Goal: Contribute content: Add original content to the website for others to see

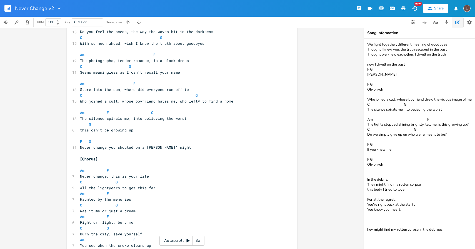
scroll to position [42, 0]
type textarea "e"
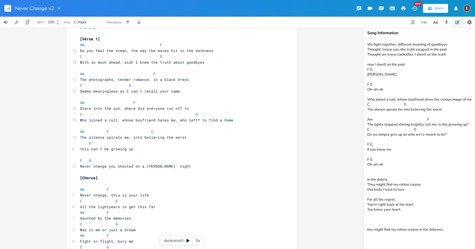
scroll to position [23, 0]
click at [80, 167] on span "Never change you shouted on a [PERSON_NAME]' night" at bounding box center [135, 165] width 111 height 5
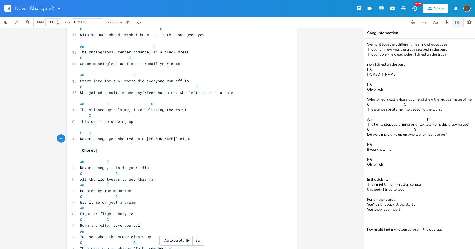
scroll to position [0, 0]
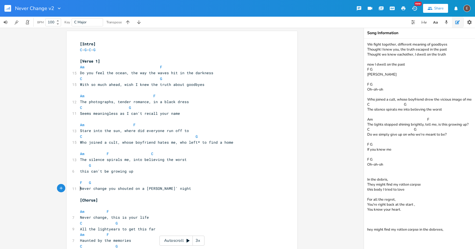
click at [197, 189] on pre "Never change you shouted on a [PERSON_NAME]' night" at bounding box center [179, 189] width 201 height 6
type textarea "F"
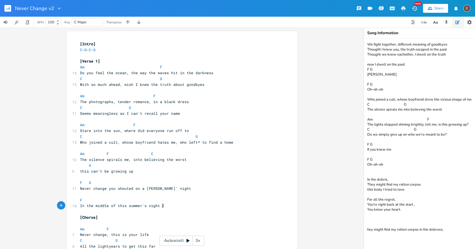
type textarea "In the middle of this summer's night I h"
type textarea "heard ou"
type textarea "you shout"
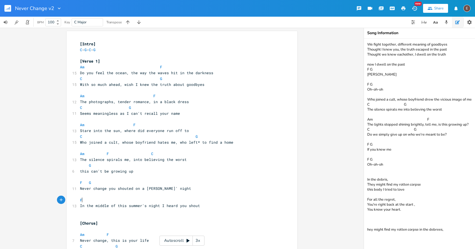
click at [165, 197] on pre "F" at bounding box center [179, 200] width 201 height 6
type textarea "G"
click at [211, 202] on pre "F G" at bounding box center [179, 200] width 201 height 6
click at [211, 206] on pre "In the middle of this summer's night I heard you shout" at bounding box center [179, 206] width 201 height 6
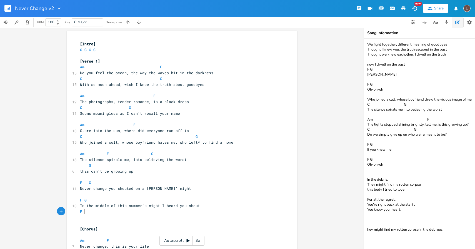
type textarea "F G"
type textarea "Never change for anyone,"
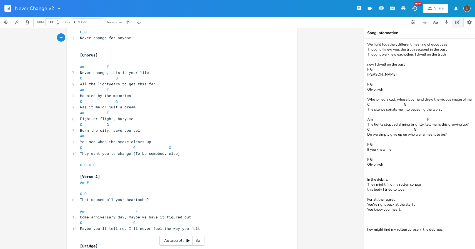
scroll to position [0, 0]
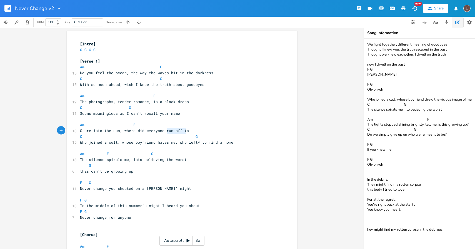
type textarea "off to"
drag, startPoint x: 191, startPoint y: 130, endPoint x: 169, endPoint y: 131, distance: 21.7
click at [169, 131] on pre "Stare into the sun, where did everyone run off to" at bounding box center [179, 131] width 201 height 6
type textarea "-u=-"
type textarea "-u-n"
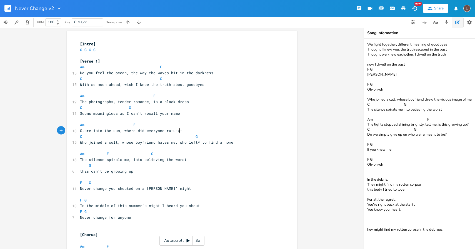
scroll to position [0, 7]
click at [217, 145] on pre "Who joined a cult, whose boyfriend hates me, who left* to find a home" at bounding box center [179, 142] width 201 height 6
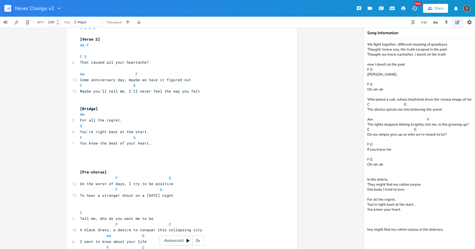
scroll to position [104, 0]
